Goal: Information Seeking & Learning: Understand process/instructions

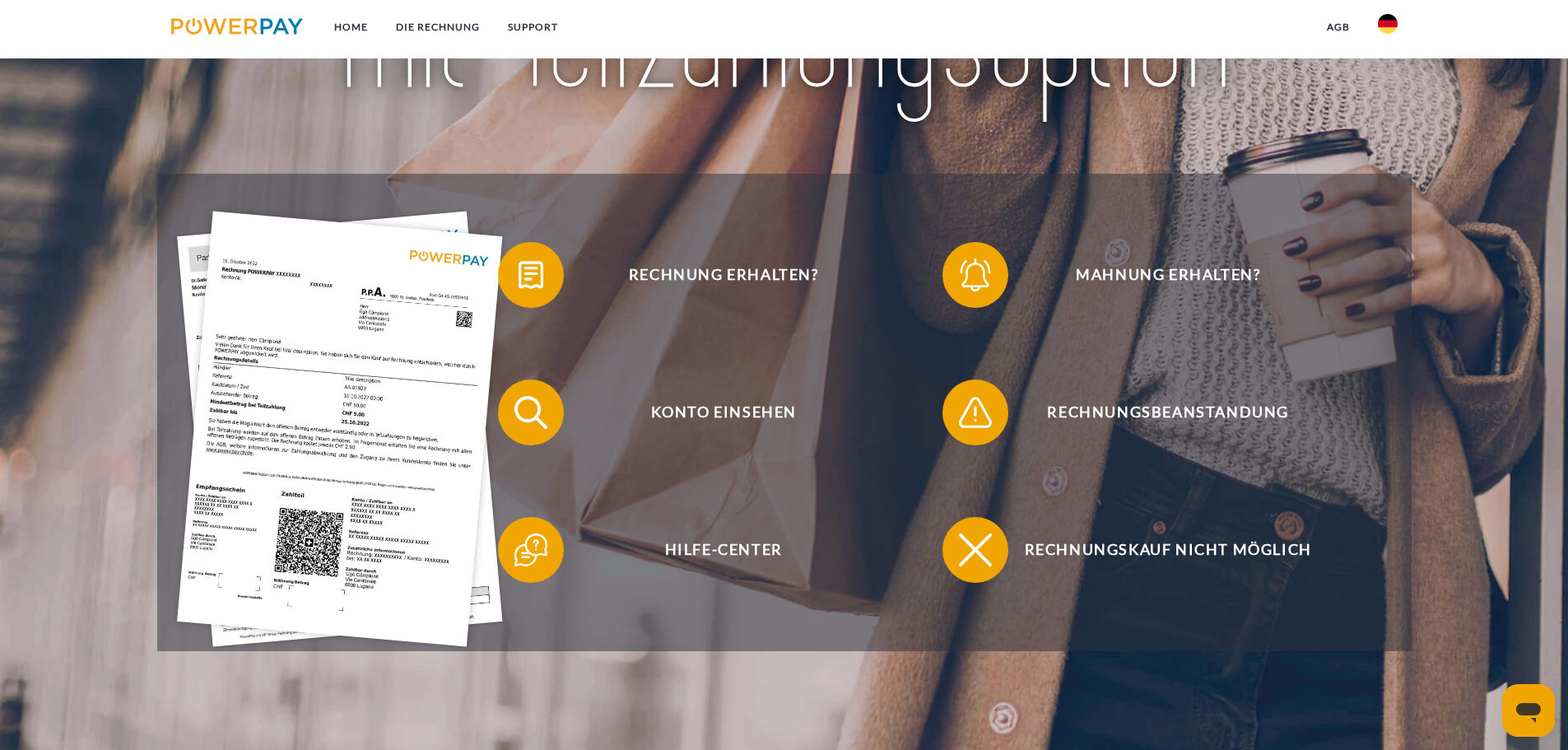
scroll to position [329, 0]
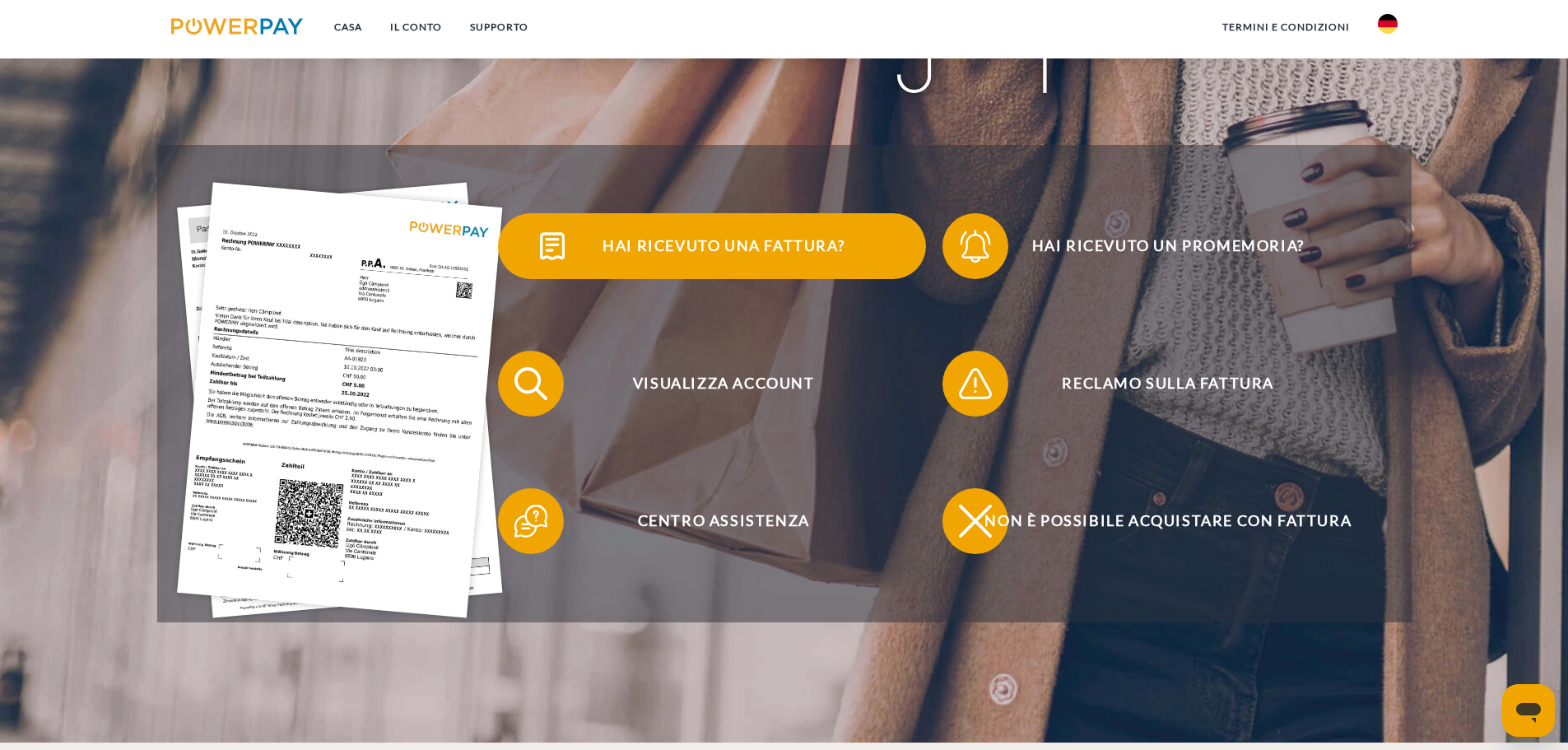
click at [751, 268] on span "Hai ricevuto una fattura?" at bounding box center [723, 245] width 403 height 66
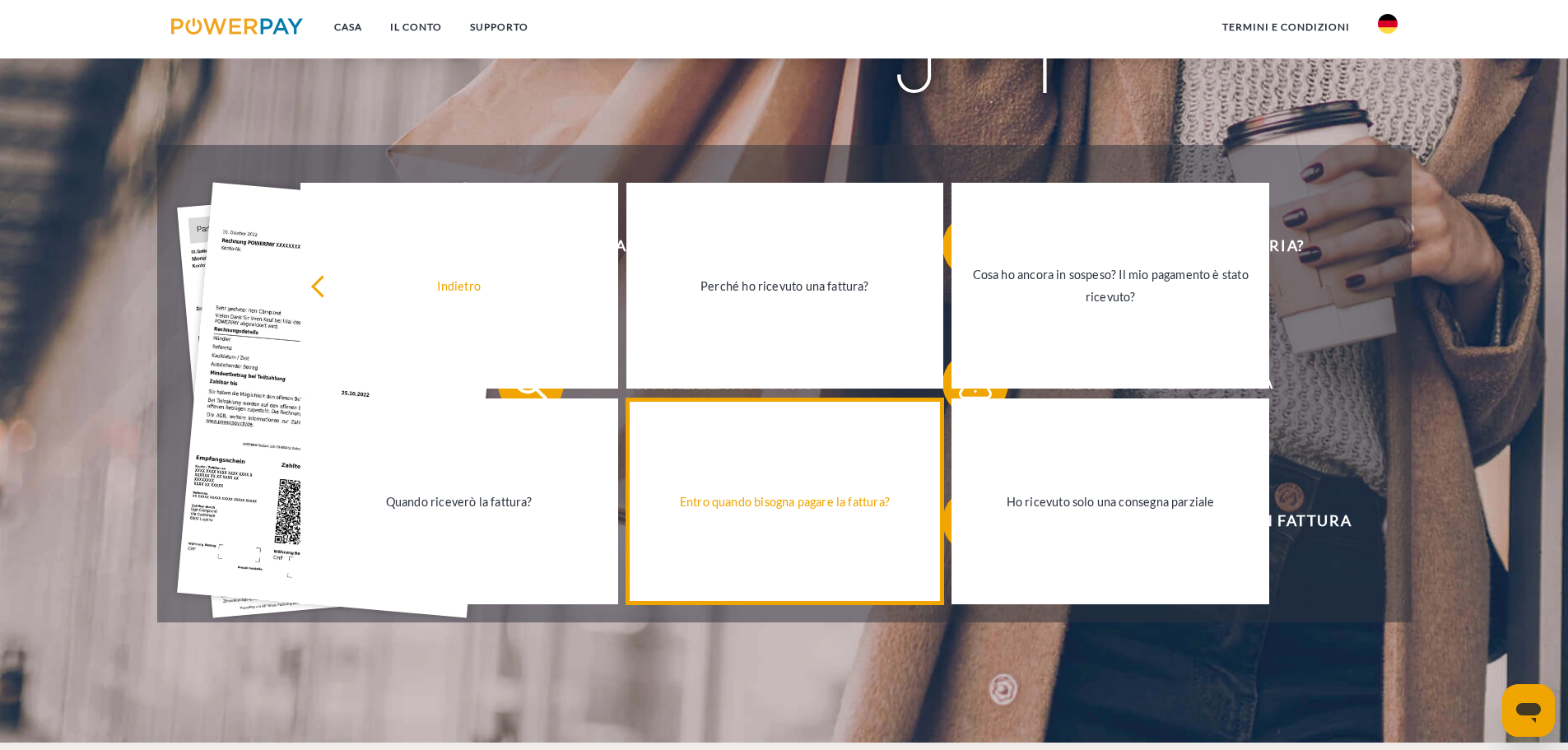
click at [870, 552] on link "Entro quando bisogna pagare la fattura?" at bounding box center [784, 501] width 317 height 206
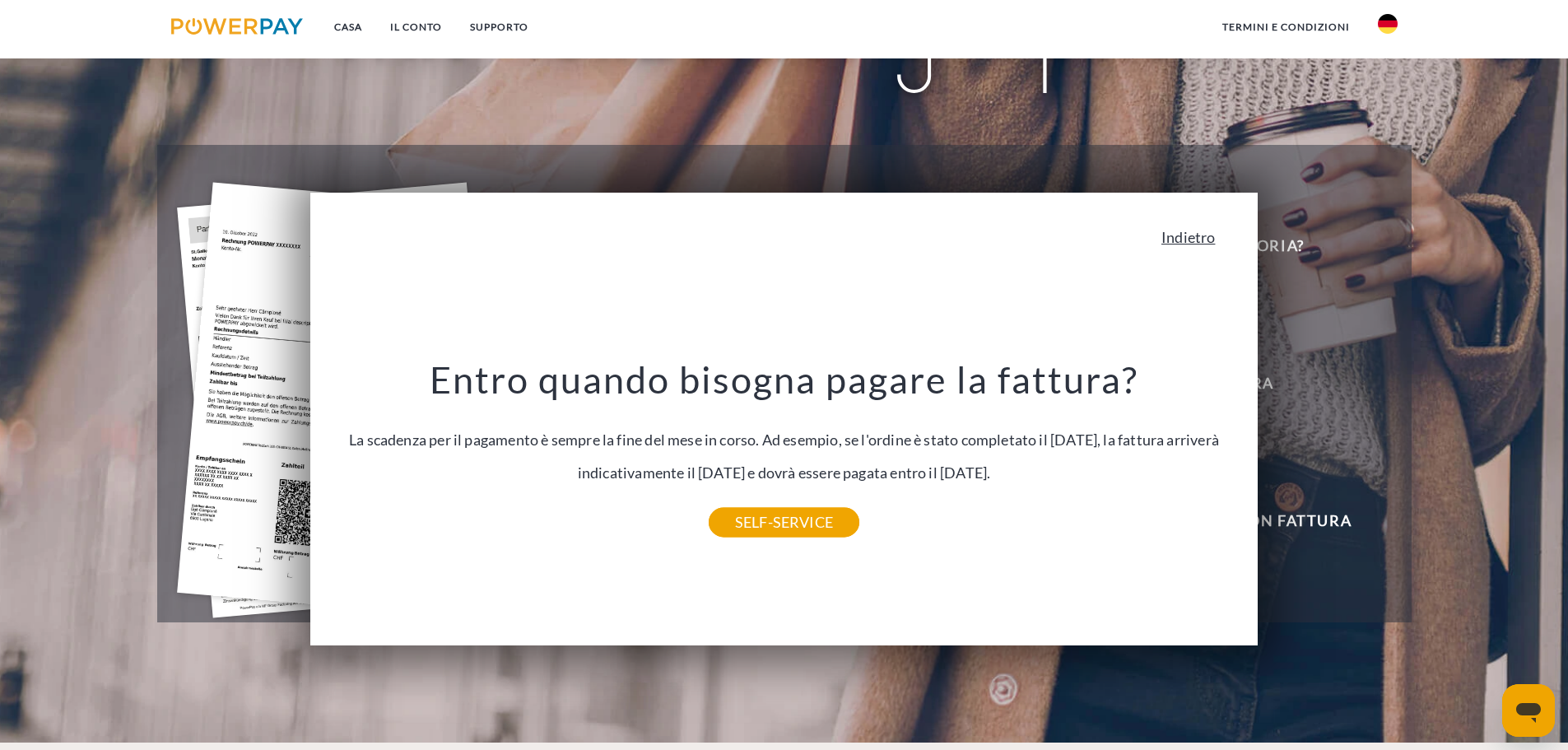
click at [1187, 245] on font "Indietro" at bounding box center [1188, 237] width 54 height 18
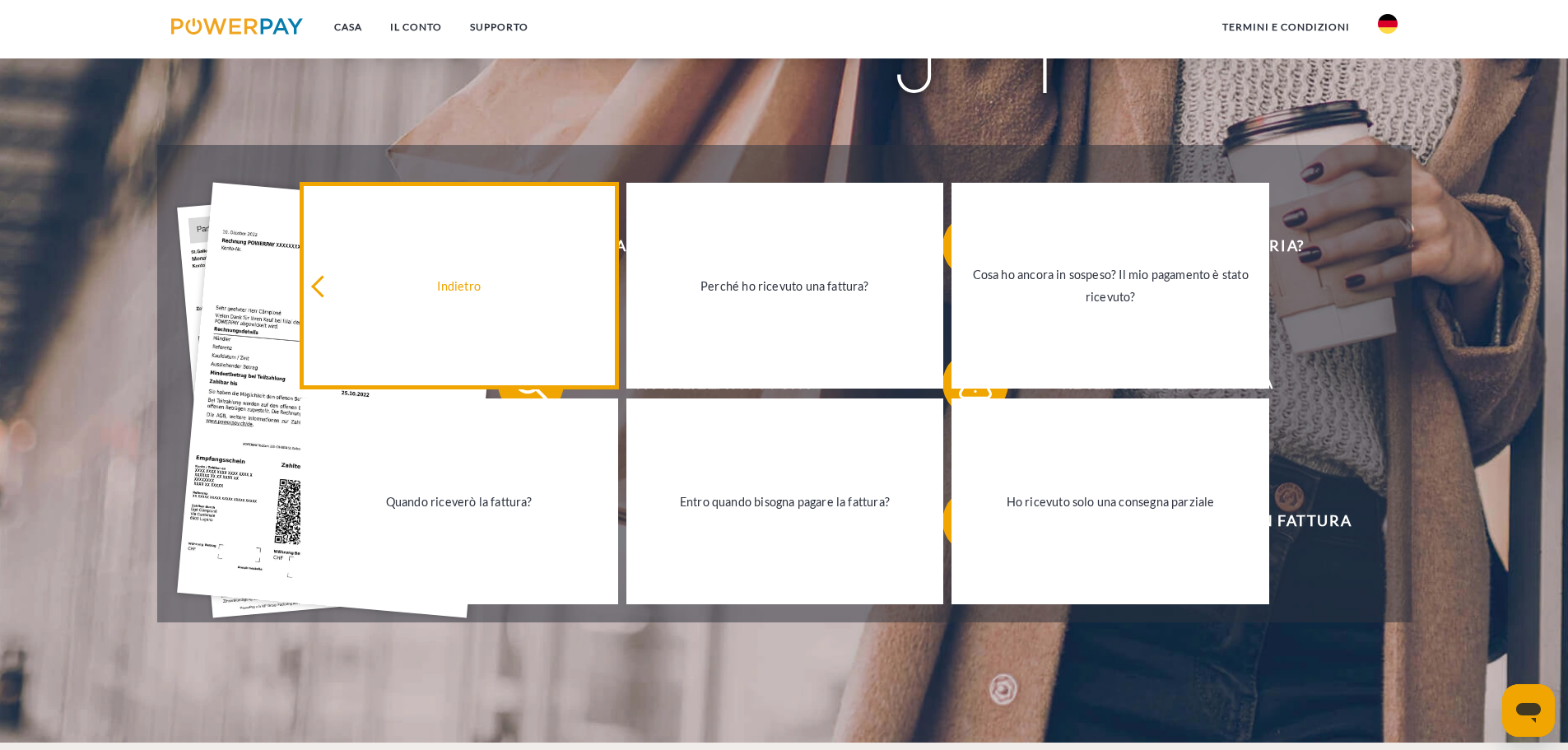
click at [422, 322] on link "Indietro" at bounding box center [459, 286] width 317 height 206
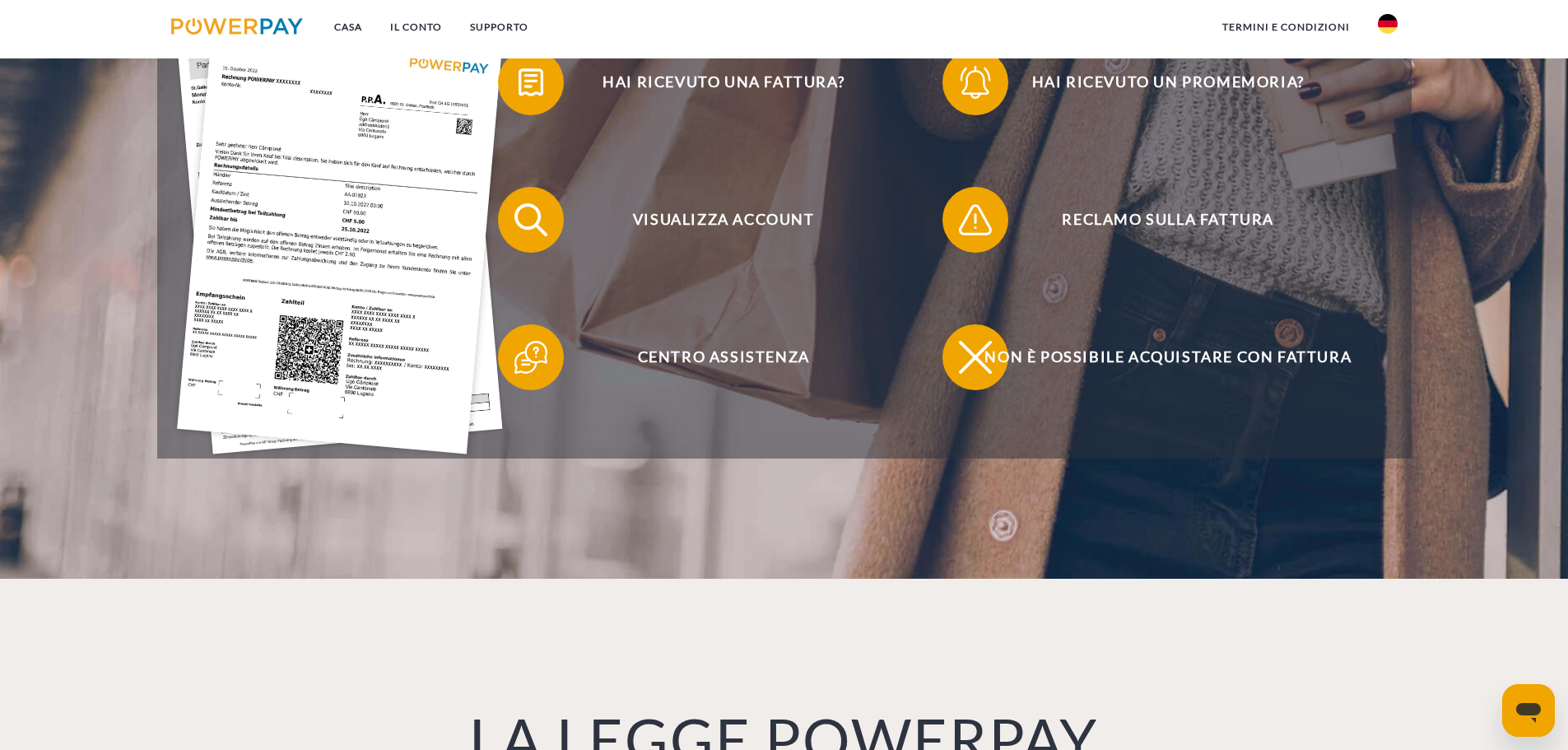
scroll to position [0, 0]
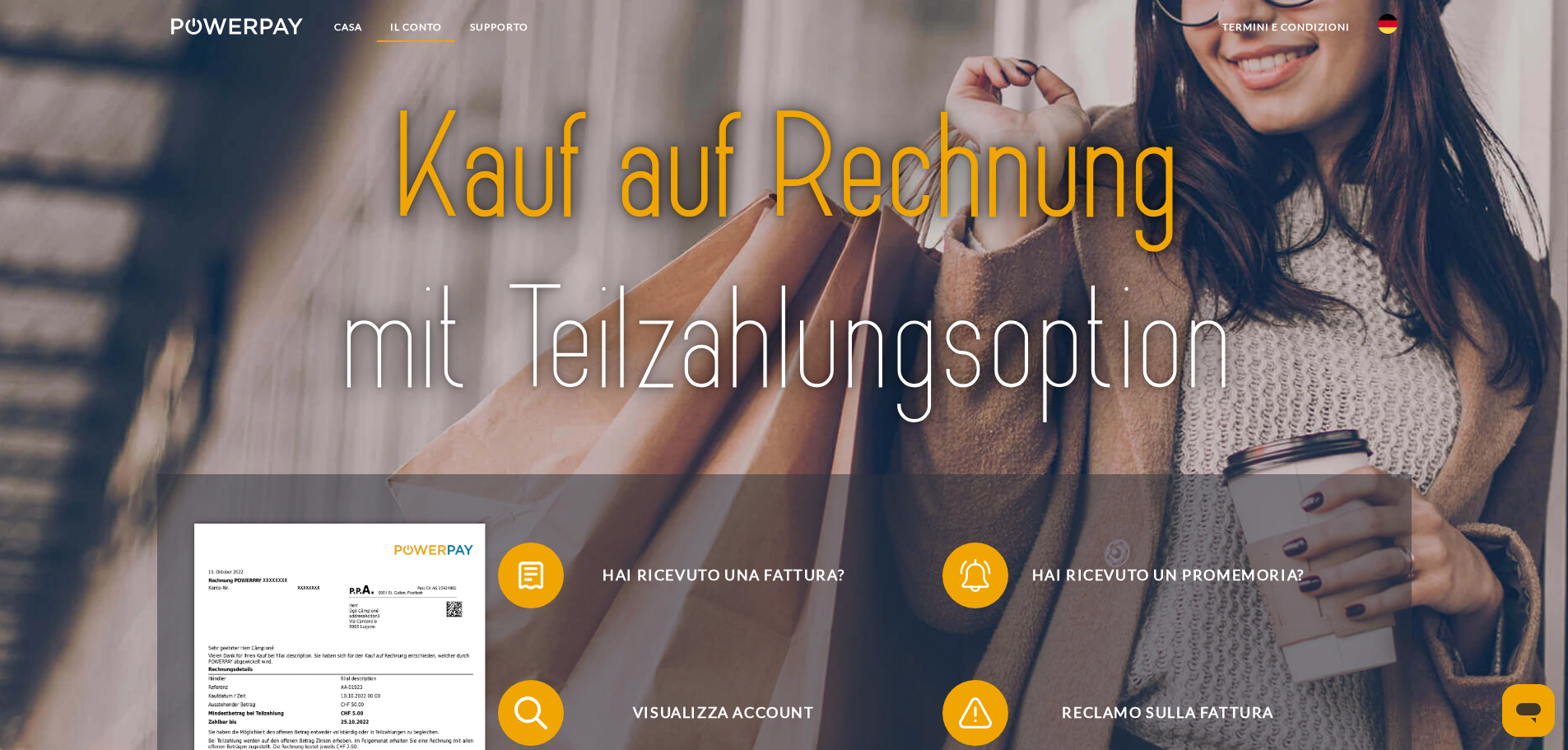
click at [408, 30] on font "IL CONTO" at bounding box center [416, 27] width 52 height 12
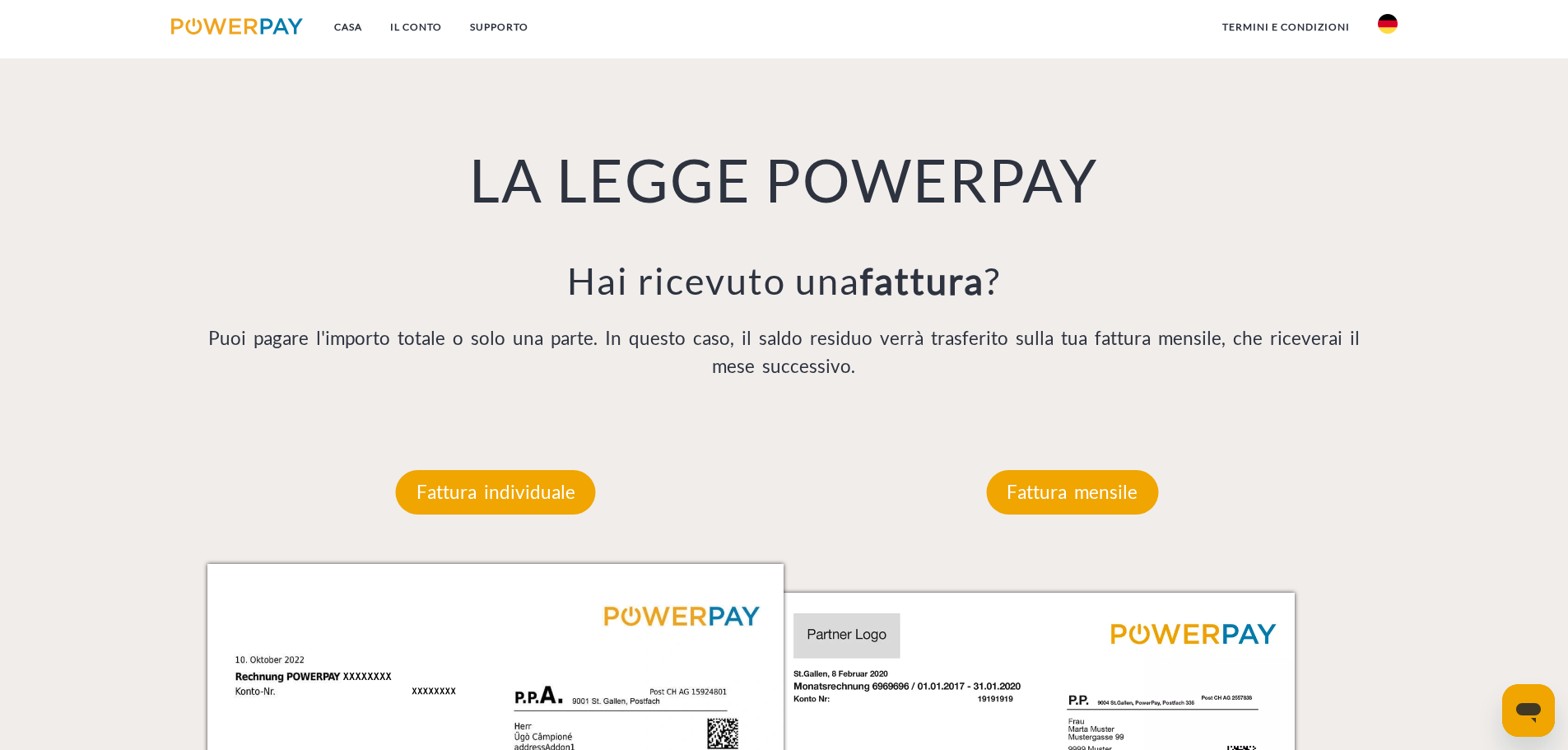
scroll to position [1074, 0]
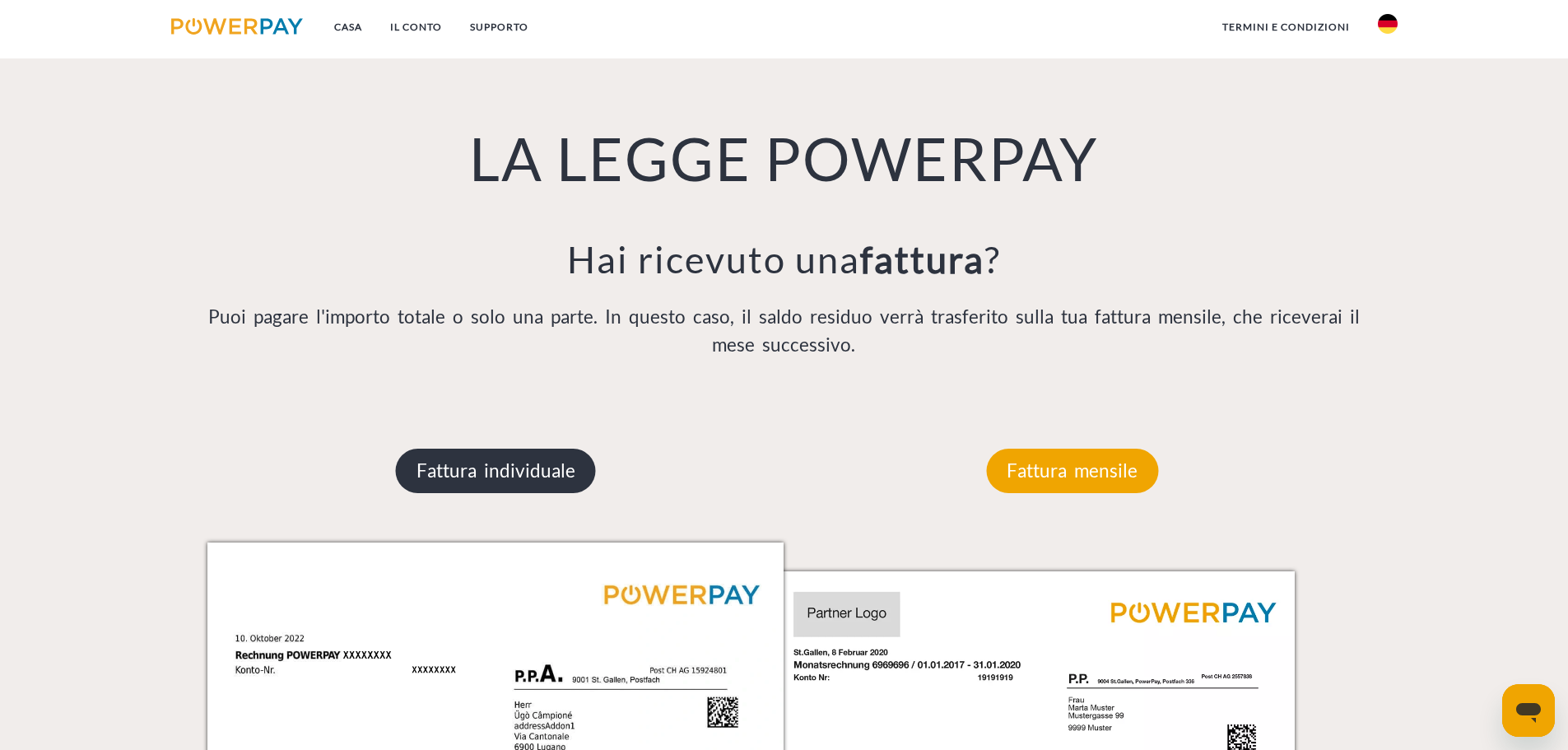
click at [495, 485] on p "Fattura individuale" at bounding box center [496, 470] width 200 height 44
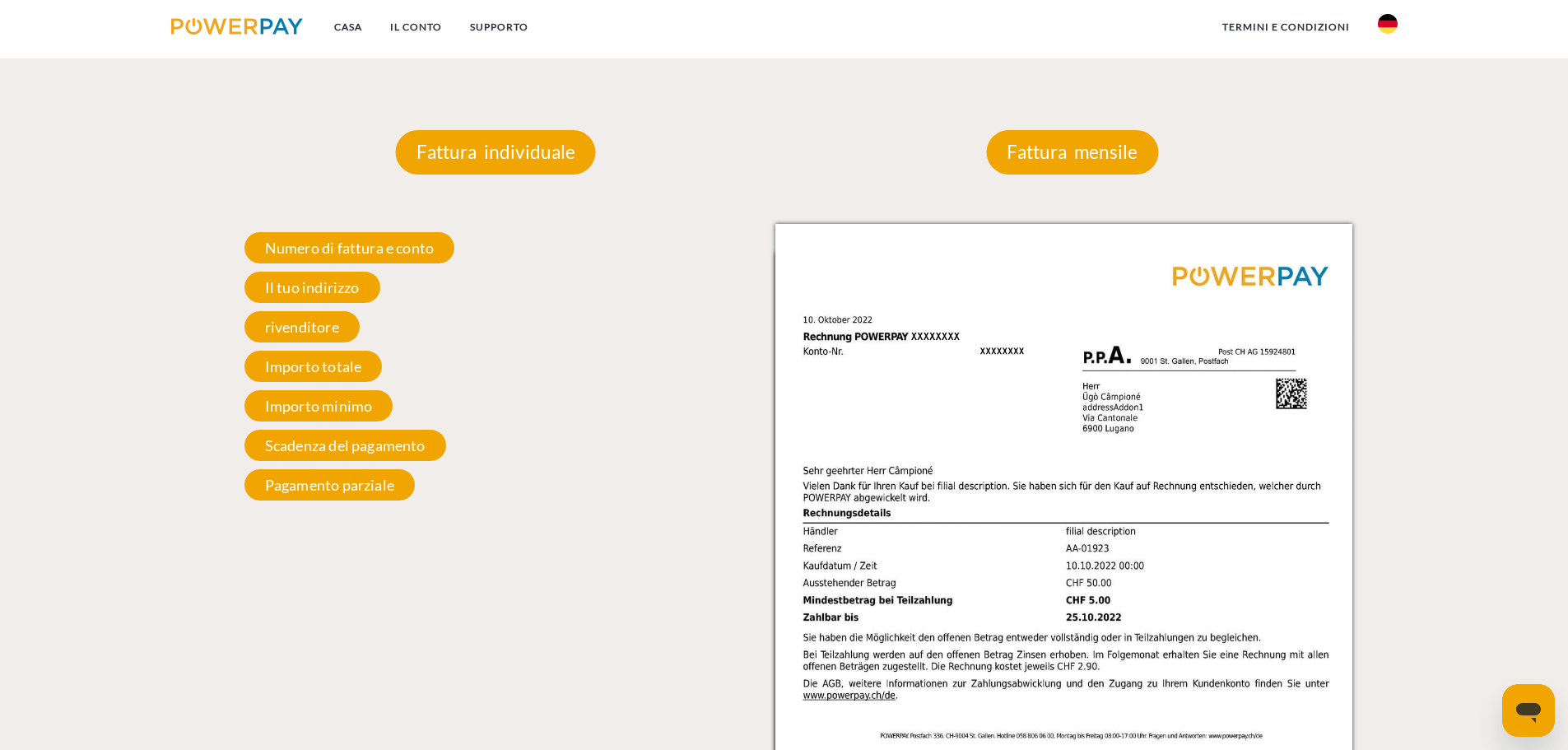
scroll to position [1403, 0]
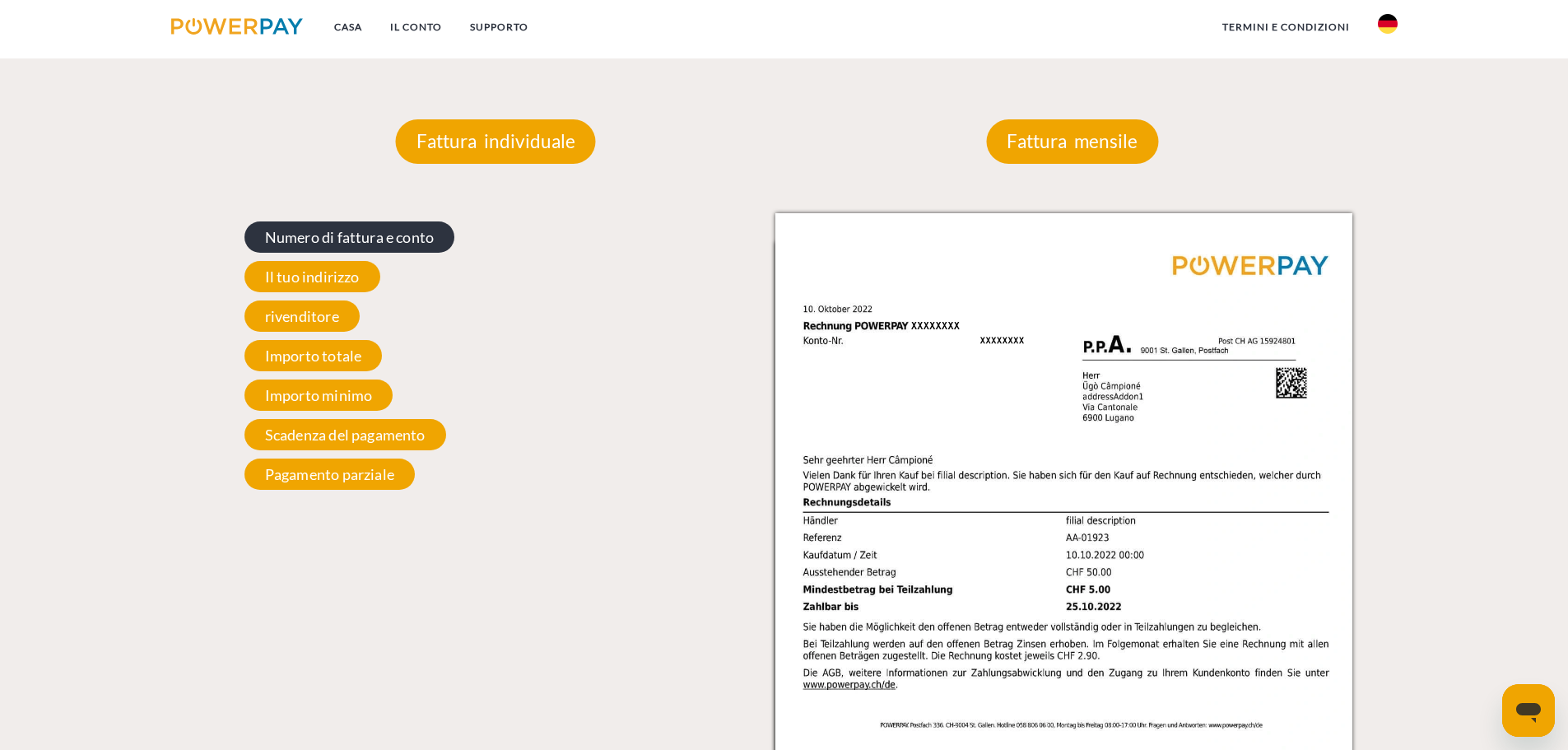
click at [395, 246] on font "Numero di fattura e conto" at bounding box center [350, 237] width 169 height 18
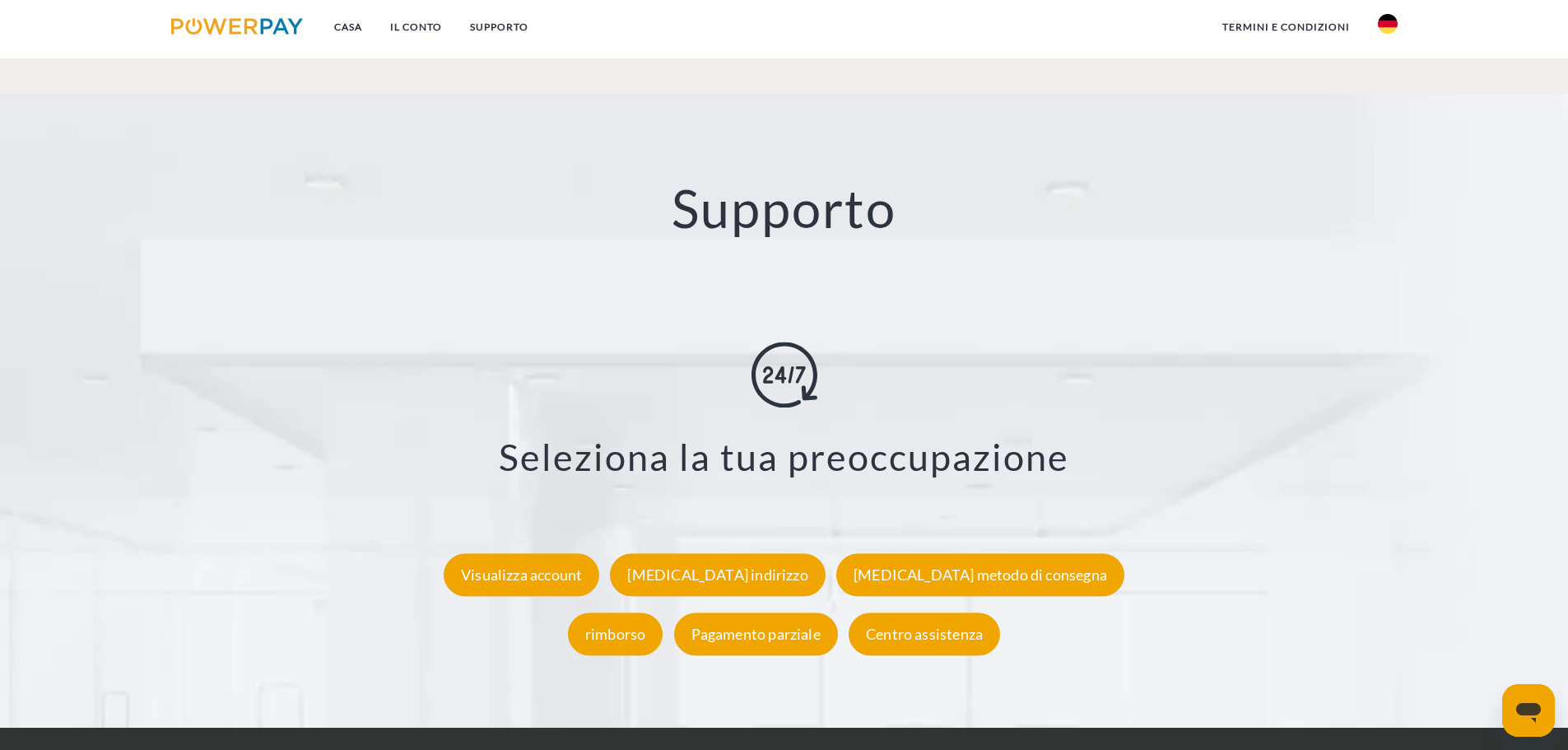
scroll to position [2967, 0]
